Goal: Transaction & Acquisition: Purchase product/service

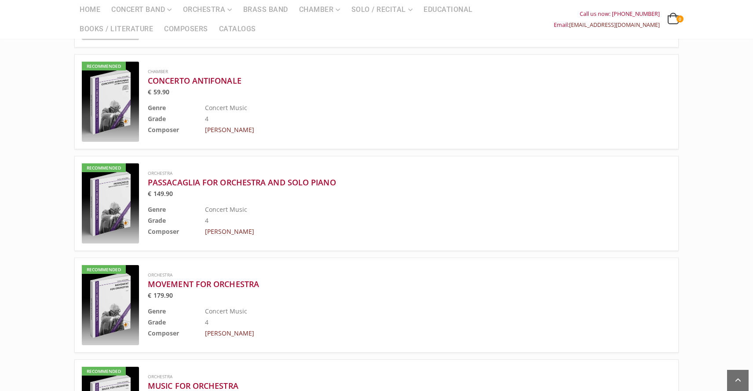
scroll to position [883, 0]
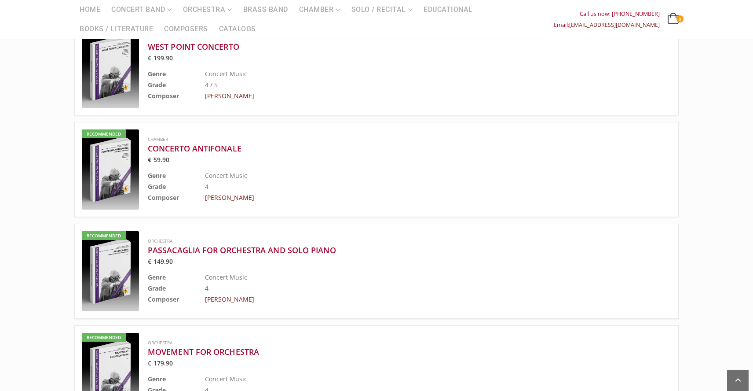
click at [109, 129] on img at bounding box center [110, 169] width 57 height 80
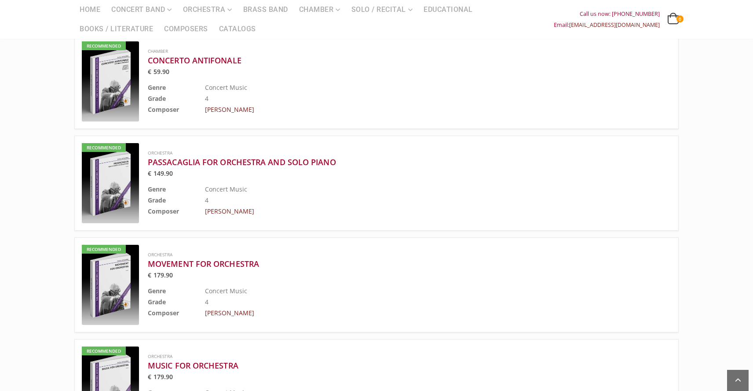
click at [101, 245] on img at bounding box center [110, 285] width 57 height 80
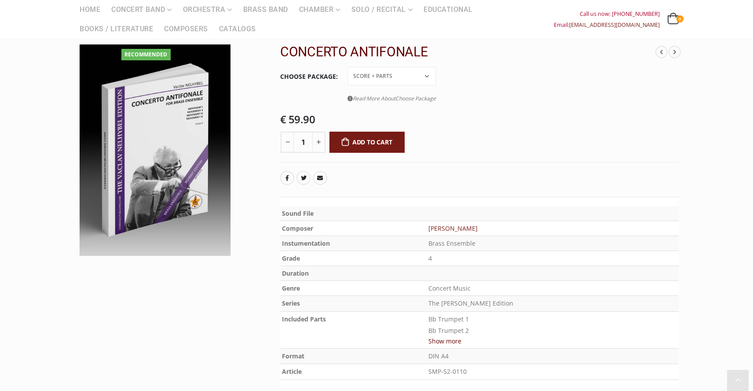
scroll to position [73, 0]
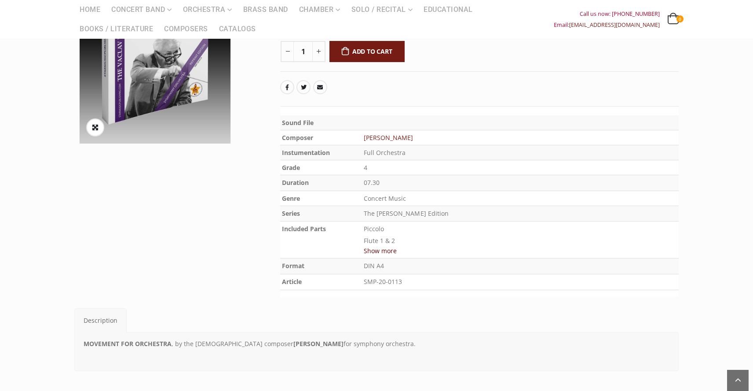
scroll to position [195, 0]
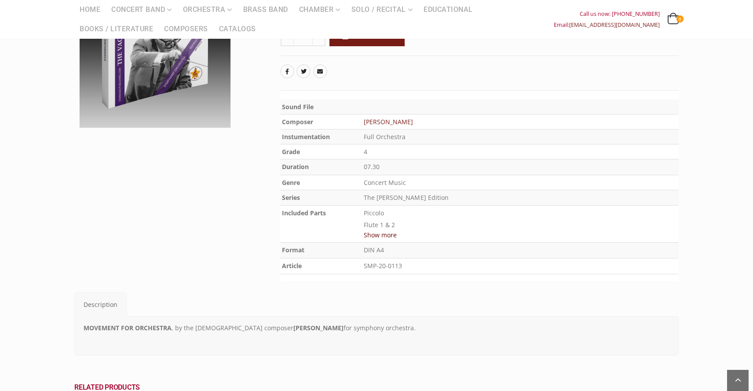
click at [387, 229] on button "Show more" at bounding box center [380, 234] width 33 height 11
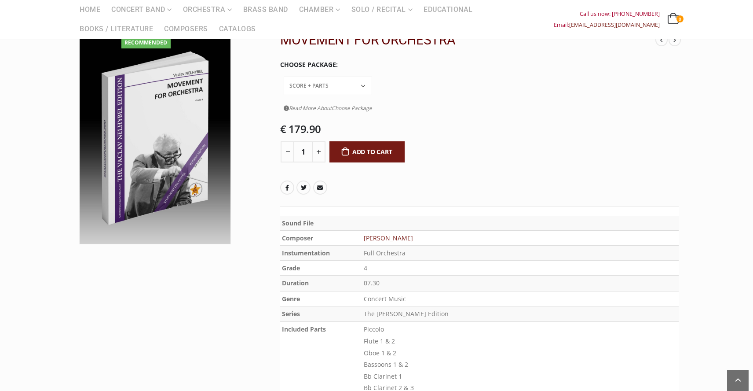
scroll to position [80, 0]
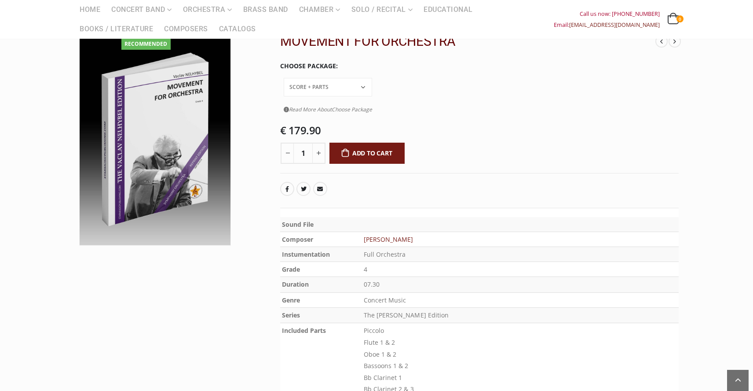
click at [372, 78] on select "Conductor Score PDF File Score + Parts Score + Parts + PDF File" at bounding box center [328, 87] width 88 height 18
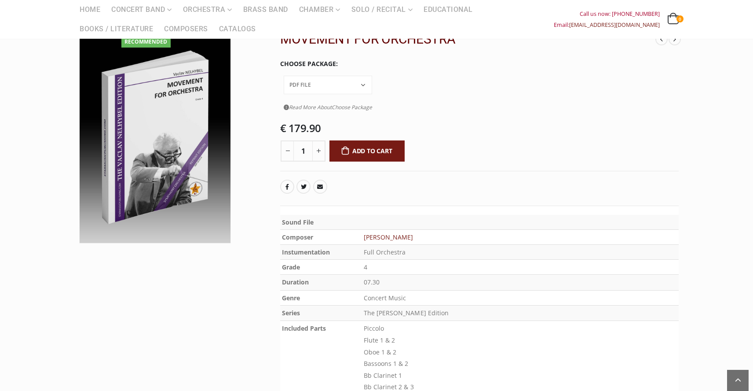
click at [347, 76] on select "Conductor Score PDF File Score + Parts Score + Parts + PDF File" at bounding box center [328, 85] width 88 height 18
select select "pdf-file"
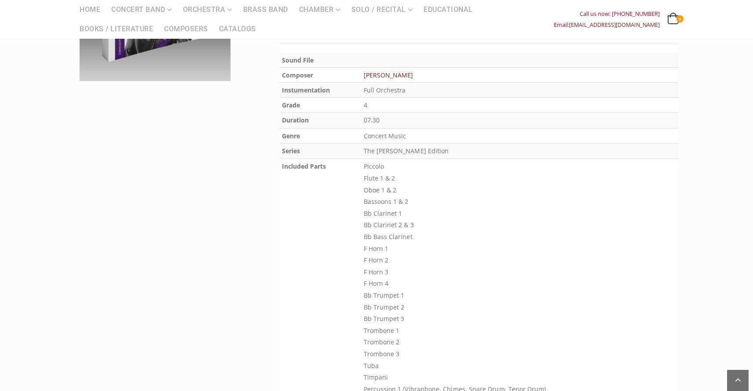
scroll to position [0, 0]
